Goal: Information Seeking & Learning: Learn about a topic

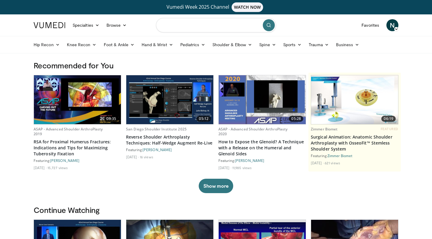
click at [203, 29] on input "Search topics, interventions" at bounding box center [216, 25] width 120 height 14
type input "**********"
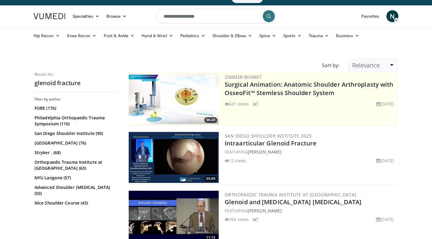
scroll to position [10, 0]
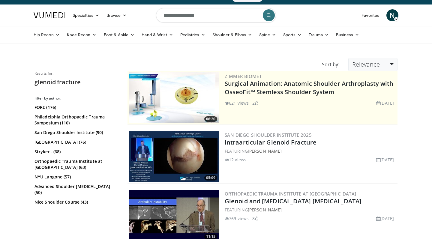
click at [360, 63] on span "Relevance" at bounding box center [366, 64] width 28 height 8
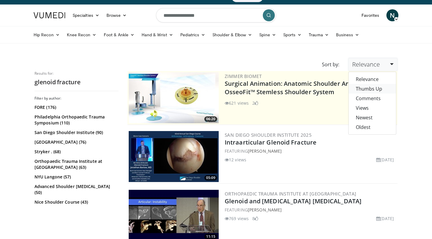
click at [368, 89] on link "Thumbs Up" at bounding box center [372, 89] width 47 height 10
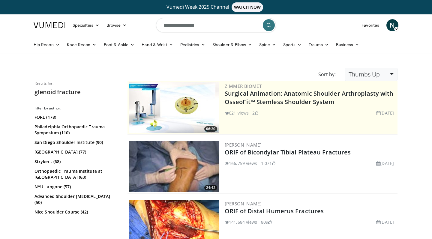
click at [371, 74] on span "Thumbs Up" at bounding box center [364, 74] width 31 height 8
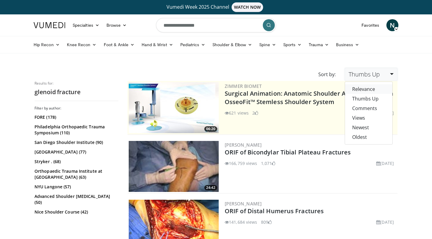
click at [364, 88] on link "Relevance" at bounding box center [368, 89] width 47 height 10
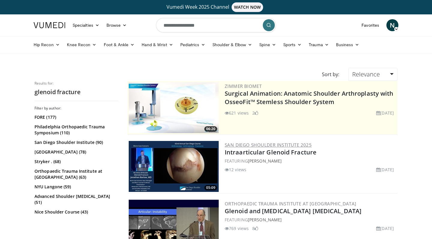
scroll to position [49, 0]
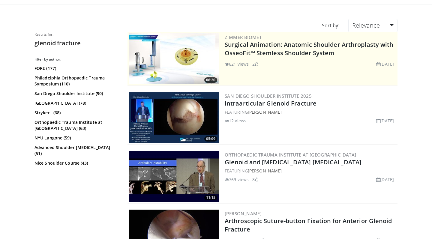
click at [182, 115] on img at bounding box center [174, 117] width 90 height 51
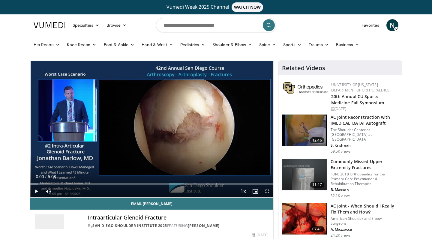
click at [268, 192] on span "Video Player" at bounding box center [267, 191] width 12 height 12
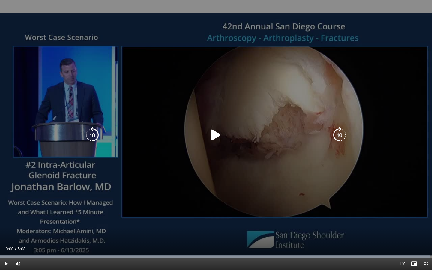
click at [217, 141] on icon "Video Player" at bounding box center [216, 135] width 17 height 17
click at [221, 134] on icon "Video Player" at bounding box center [216, 135] width 17 height 17
click at [215, 134] on icon "Video Player" at bounding box center [216, 135] width 17 height 17
click at [217, 137] on icon "Video Player" at bounding box center [216, 135] width 17 height 17
